Goal: Task Accomplishment & Management: Manage account settings

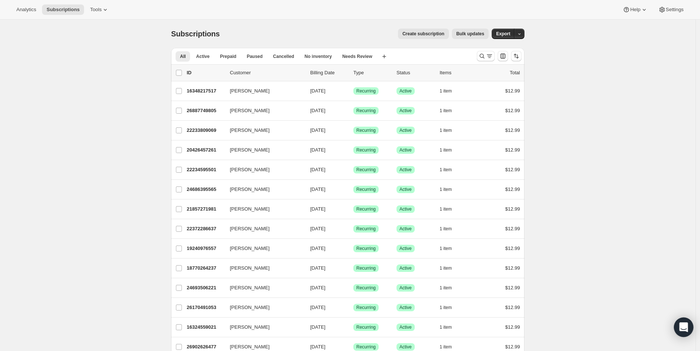
click at [684, 325] on icon "Open Intercom Messenger" at bounding box center [683, 328] width 9 height 10
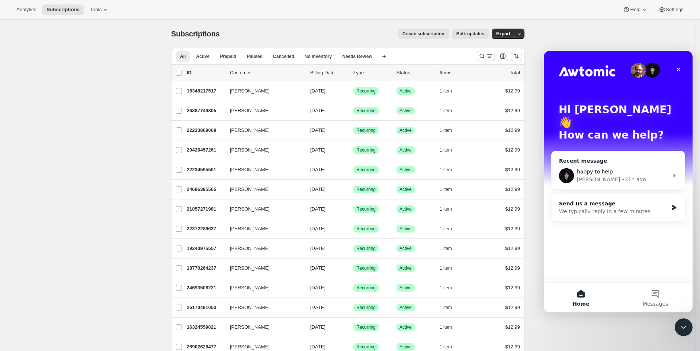
click at [628, 176] on div "[PERSON_NAME] • 21h ago" at bounding box center [622, 180] width 91 height 8
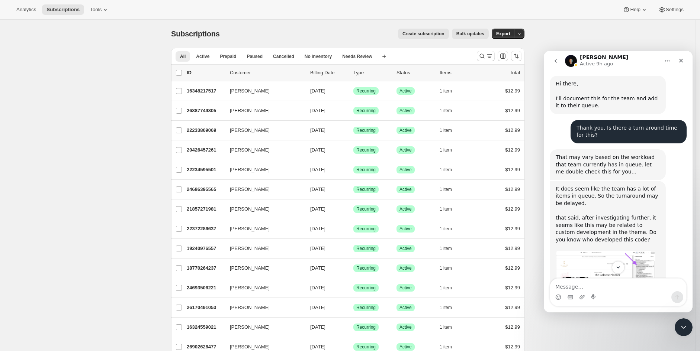
scroll to position [1127, 0]
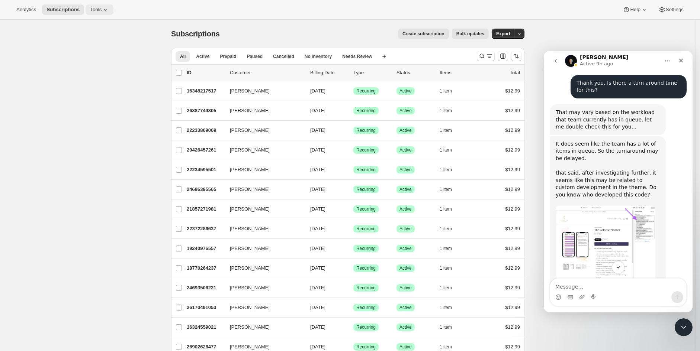
click at [94, 12] on span "Tools" at bounding box center [96, 10] width 12 height 6
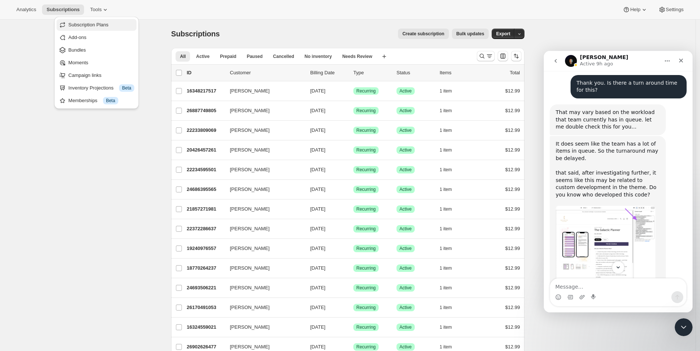
click at [90, 26] on span "Subscription Plans" at bounding box center [88, 25] width 40 height 6
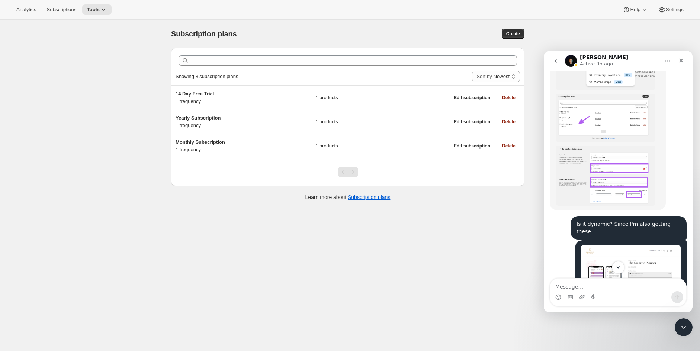
scroll to position [755, 0]
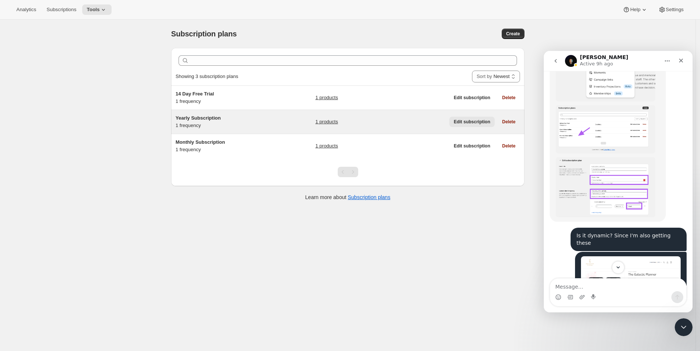
click at [473, 118] on button "Edit subscription" at bounding box center [471, 122] width 45 height 10
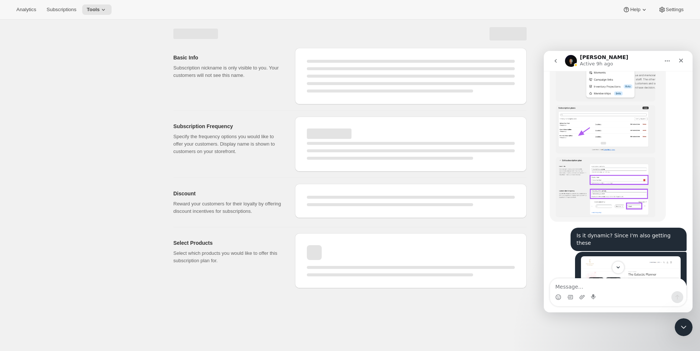
select select "WEEK"
select select "MONTH"
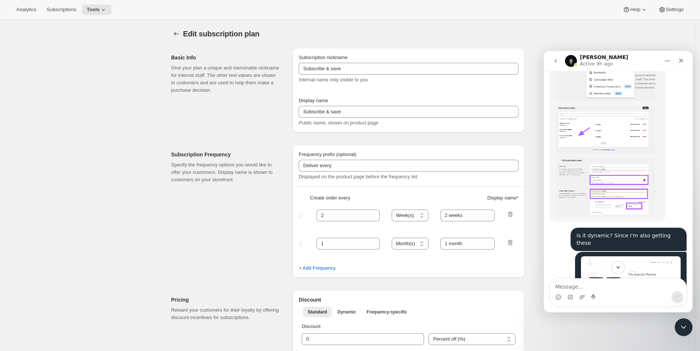
type input "Yearly Subscription"
type input "Subscribe & Save $50 a Year"
type input "Delivered to you every"
type input "1"
select select "YEAR"
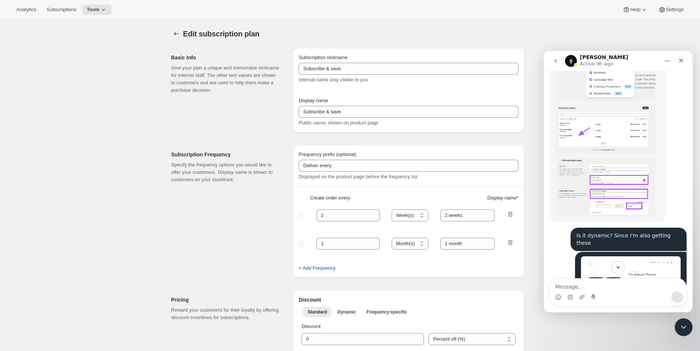
type input "Year"
type input "0.0"
select select "FIXED_AMOUNT"
type input "Save more than $50 a year with an annual plan. You can modify or cancel your su…"
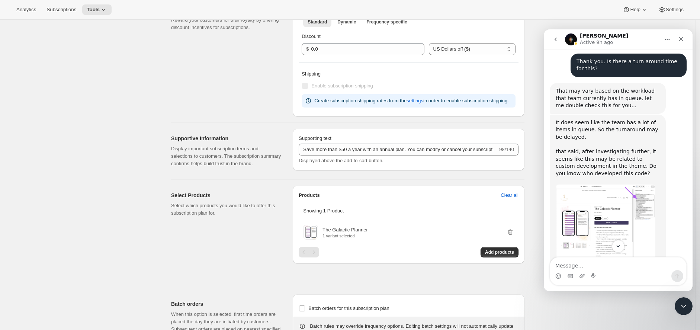
scroll to position [243, 0]
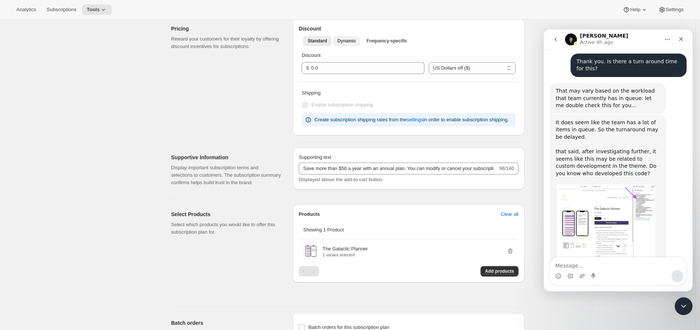
click at [346, 41] on span "Dynamic" at bounding box center [346, 41] width 19 height 6
select select "FIXED_AMOUNT"
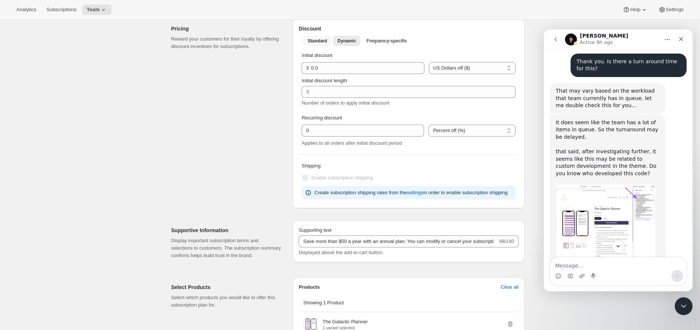
drag, startPoint x: 322, startPoint y: 40, endPoint x: 330, endPoint y: 48, distance: 11.3
click at [322, 40] on span "Standard" at bounding box center [316, 41] width 19 height 6
select select "FIXED_AMOUNT"
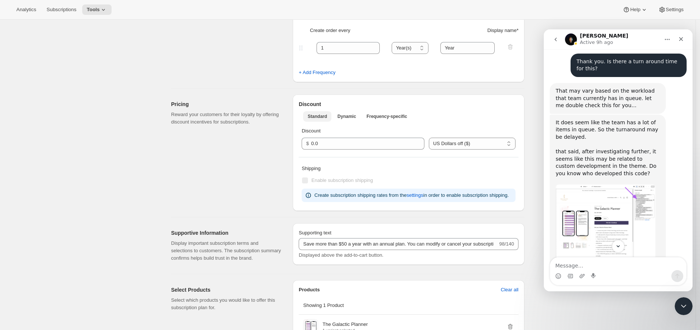
scroll to position [161, 0]
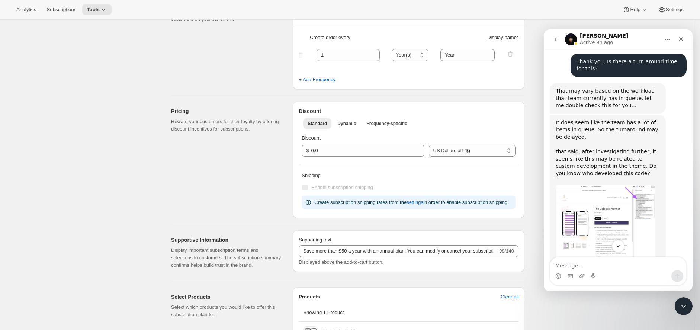
click at [155, 162] on div "Edit subscription plan. This page is ready Edit subscription plan Basic Info Gi…" at bounding box center [347, 208] width 695 height 699
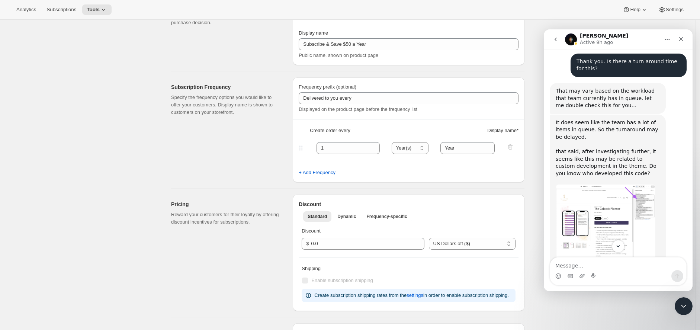
scroll to position [0, 0]
